Goal: Information Seeking & Learning: Find specific fact

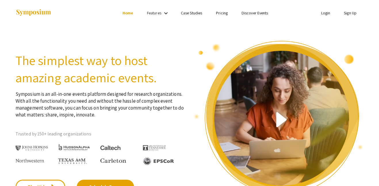
click at [317, 16] on li "Login" at bounding box center [326, 12] width 23 height 7
click at [325, 12] on link "Login" at bounding box center [325, 12] width 9 height 5
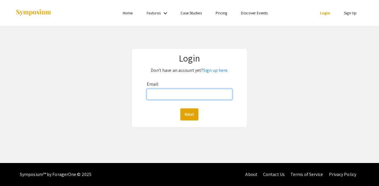
click at [194, 97] on input "Email:" at bounding box center [190, 94] width 86 height 11
click at [205, 118] on div "Next" at bounding box center [190, 114] width 86 height 12
click at [149, 15] on link "Features" at bounding box center [154, 12] width 14 height 5
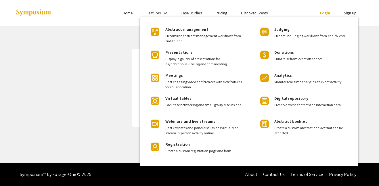
click at [136, 25] on div at bounding box center [189, 93] width 379 height 186
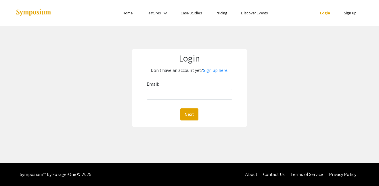
click at [127, 13] on link "Home" at bounding box center [128, 12] width 10 height 5
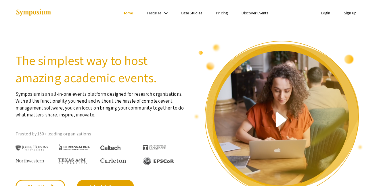
click at [151, 11] on link "Features" at bounding box center [154, 12] width 14 height 5
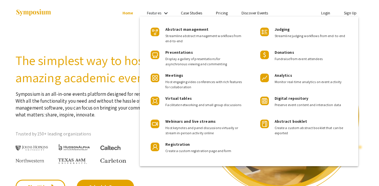
click at [96, 37] on div at bounding box center [189, 93] width 379 height 186
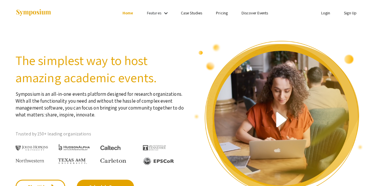
click at [182, 14] on link "Case Studies" at bounding box center [191, 12] width 21 height 5
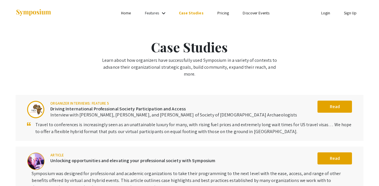
click at [222, 14] on link "Pricing" at bounding box center [224, 12] width 12 height 5
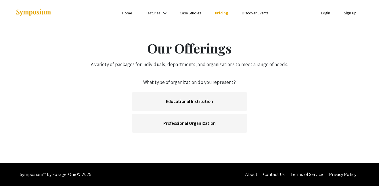
click at [247, 13] on link "Discover Events" at bounding box center [255, 12] width 27 height 5
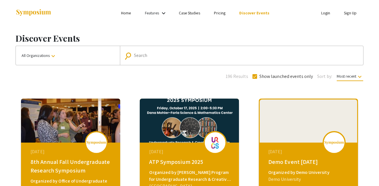
click at [196, 54] on input "Search" at bounding box center [245, 55] width 222 height 5
type input "Can the heat of a tennis ball effect its hight"
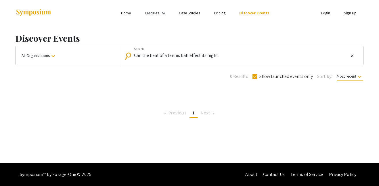
click at [193, 115] on span "1" at bounding box center [194, 113] width 2 height 6
click at [203, 114] on span "Next page" at bounding box center [205, 113] width 9 height 6
click at [224, 57] on input "Can the heat of a tennis ball effect its hight" at bounding box center [241, 55] width 215 height 5
click at [56, 53] on mat-icon "keyboard_arrow_down" at bounding box center [53, 56] width 7 height 7
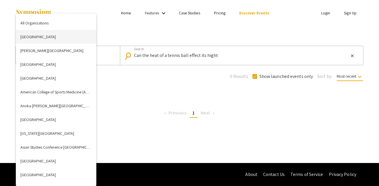
click at [53, 30] on button "Abilene Christian University" at bounding box center [56, 37] width 81 height 14
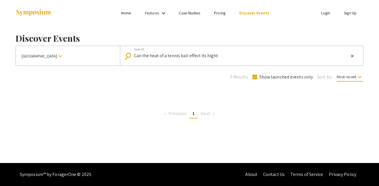
click at [56, 56] on span "Abilene Christian University" at bounding box center [39, 56] width 35 height 10
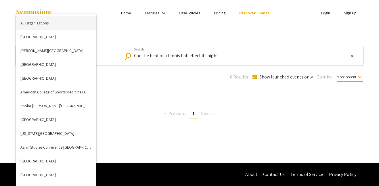
click at [46, 22] on button "All Organizations" at bounding box center [56, 23] width 81 height 14
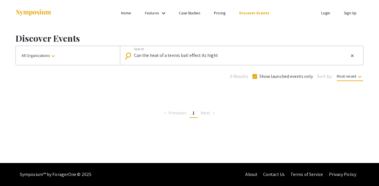
click at [337, 61] on mat-form-field "search Can the heat of a tennis ball effect its hight Search close" at bounding box center [241, 55] width 243 height 19
click at [272, 58] on input "Can the heat of a tennis ball effect its hight" at bounding box center [241, 55] width 215 height 5
click at [195, 81] on div "Discover Events All Organizations keyboard_arrow_down search Can the heat of a …" at bounding box center [189, 74] width 357 height 97
click at [256, 77] on span at bounding box center [255, 76] width 5 height 5
click at [255, 79] on input "Show launched events only" at bounding box center [255, 79] width 0 height 0
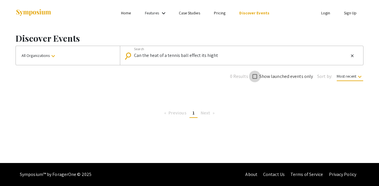
click at [257, 77] on span at bounding box center [255, 76] width 5 height 5
click at [255, 79] on input "Show launched events only" at bounding box center [255, 79] width 0 height 0
checkbox input "true"
click at [339, 79] on span "Most recent keyboard_arrow_down" at bounding box center [350, 77] width 26 height 7
click at [190, 11] on div at bounding box center [189, 93] width 379 height 186
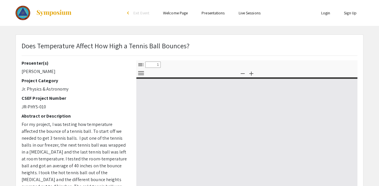
select select "custom"
type input "0"
select select "custom"
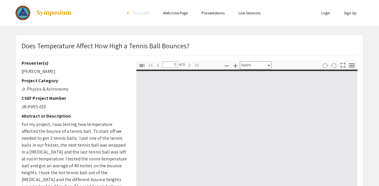
type input "1"
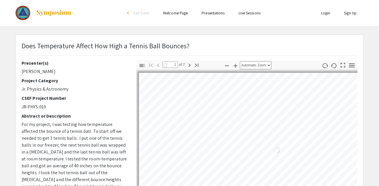
select select "auto"
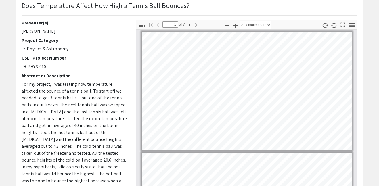
scroll to position [40, 0]
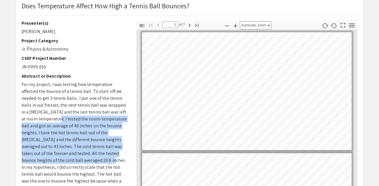
drag, startPoint x: 47, startPoint y: 118, endPoint x: 63, endPoint y: 161, distance: 45.5
click at [63, 161] on span "For my project, I was testing how temperature affected the bounce of a tennis b…" at bounding box center [74, 149] width 105 height 137
copy span "I tested the room-temperature ball and got an average of 40 inches on the bounc…"
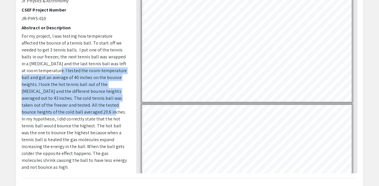
scroll to position [89, 0]
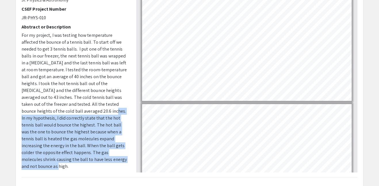
drag, startPoint x: 64, startPoint y: 111, endPoint x: 125, endPoint y: 159, distance: 78.1
click at [125, 159] on p "For my project, I was testing how temperature affected the bounce of a tennis b…" at bounding box center [75, 101] width 106 height 138
copy span "In my hypothesis, I did correctly state that the hot tennis ball would bounce t…"
